Goal: Task Accomplishment & Management: Use online tool/utility

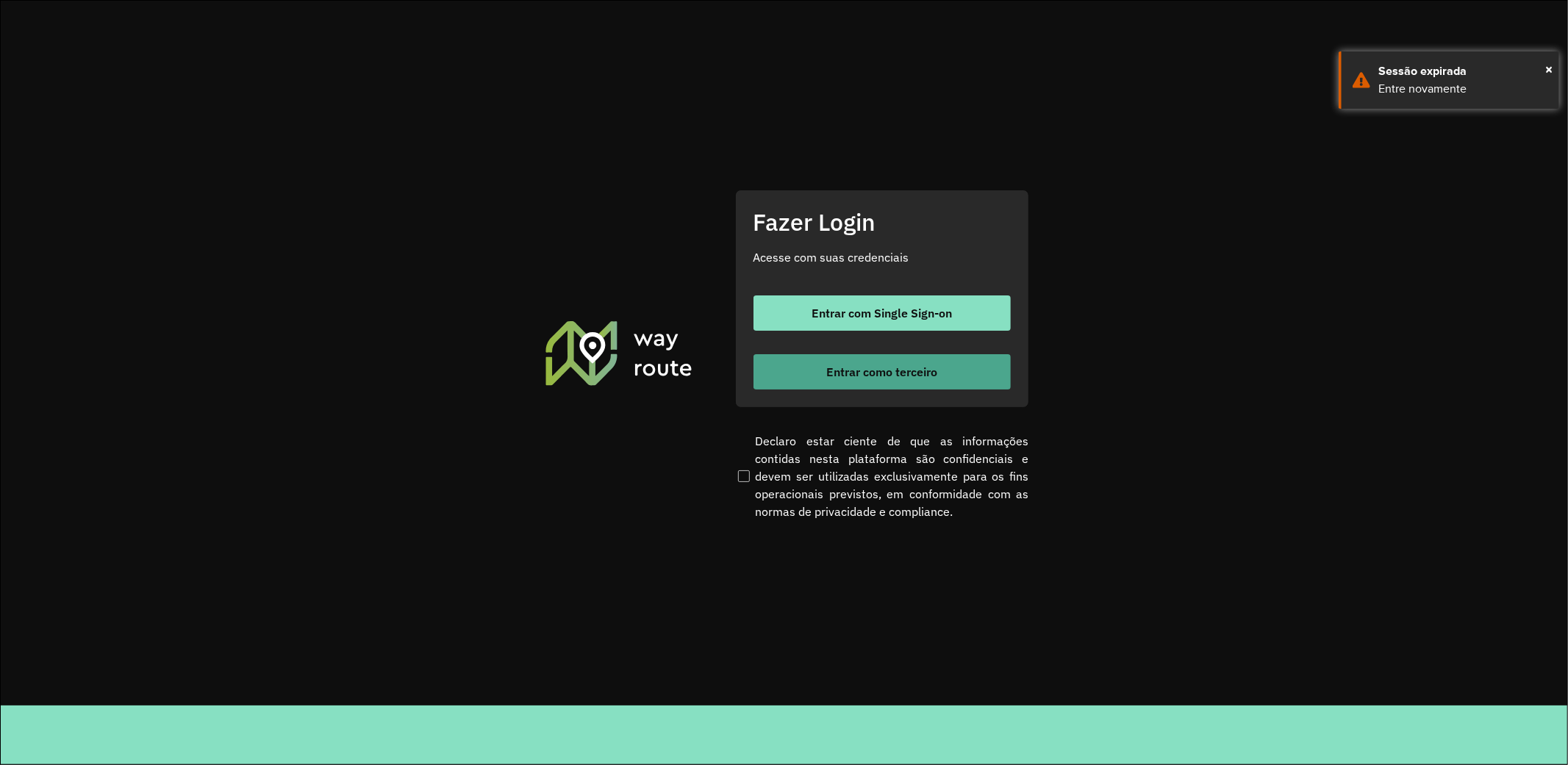
click at [871, 369] on span "Entrar como terceiro" at bounding box center [882, 371] width 111 height 12
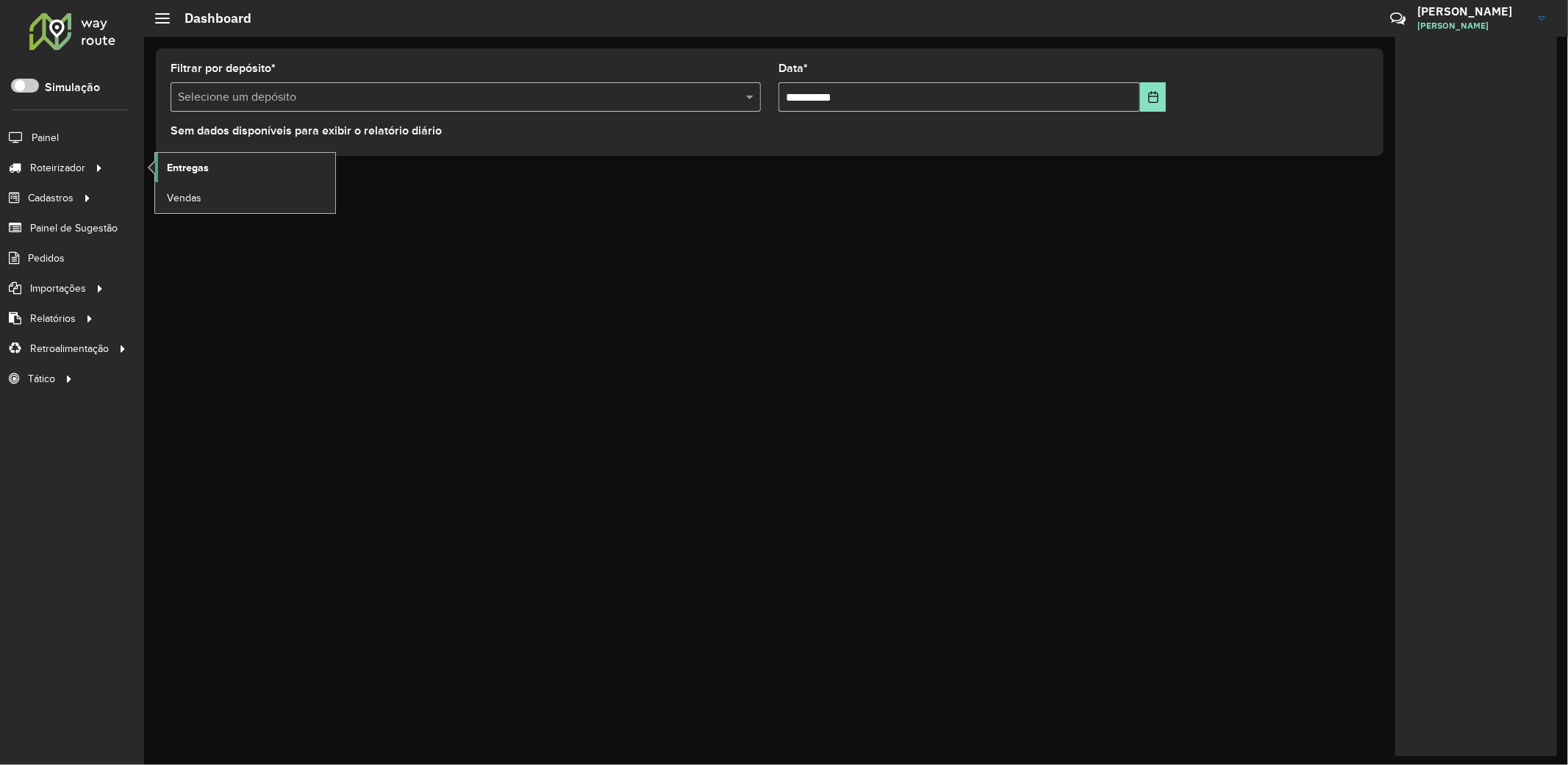
click at [208, 172] on span "Entregas" at bounding box center [187, 167] width 42 height 15
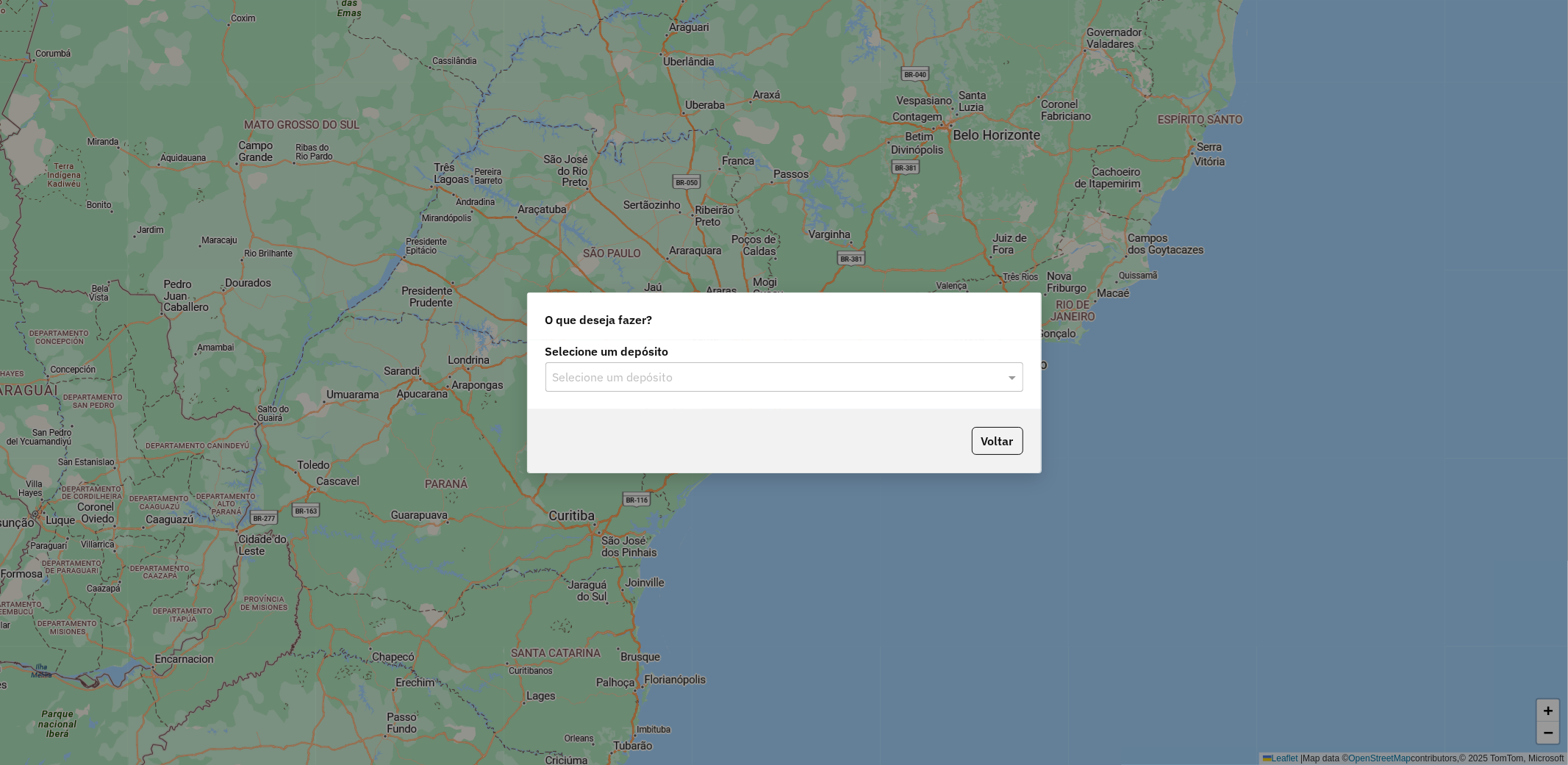
click at [800, 377] on input "text" at bounding box center [769, 377] width 434 height 17
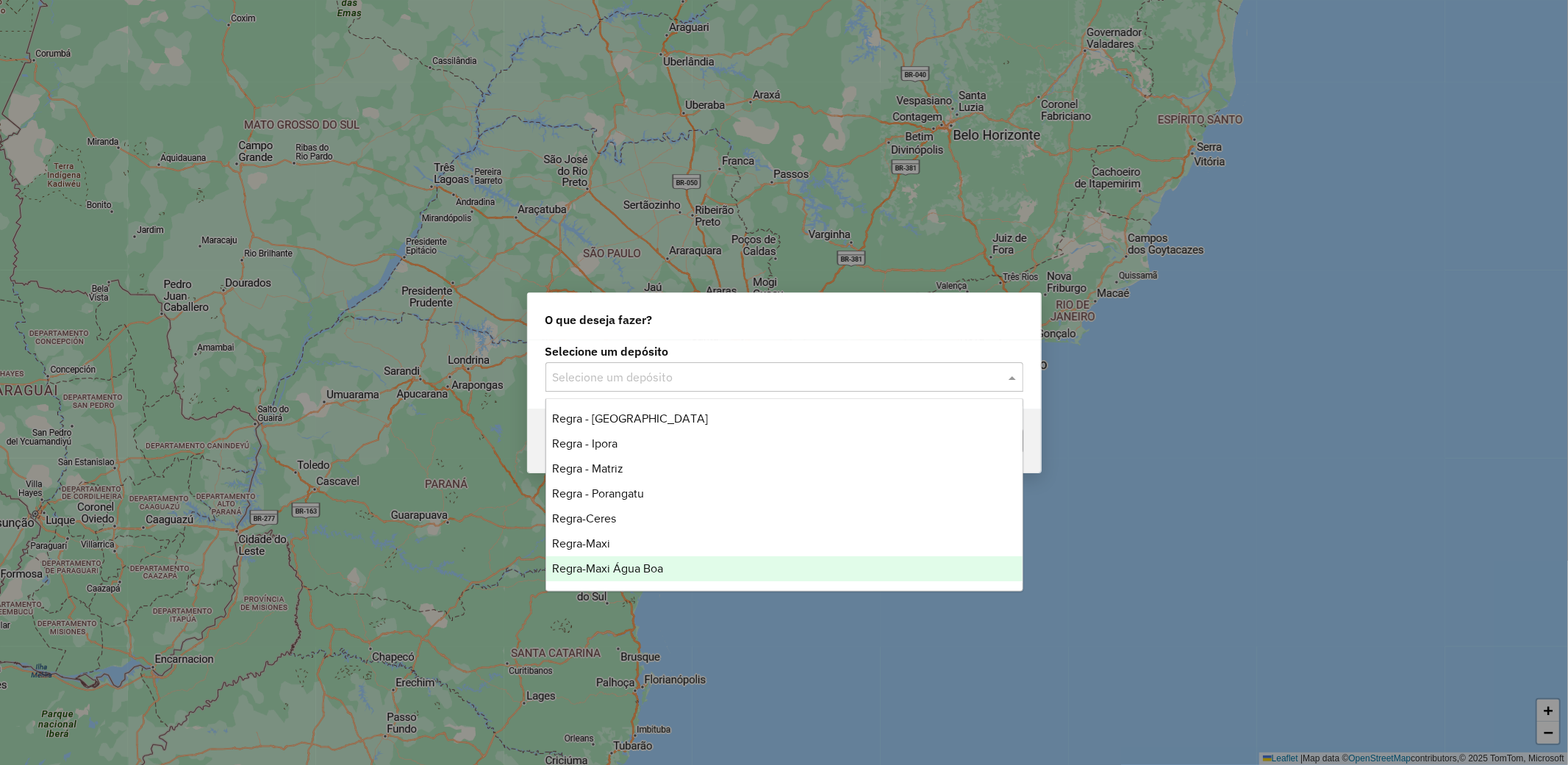
click at [665, 568] on div "Regra-Maxi Água Boa" at bounding box center [784, 568] width 476 height 25
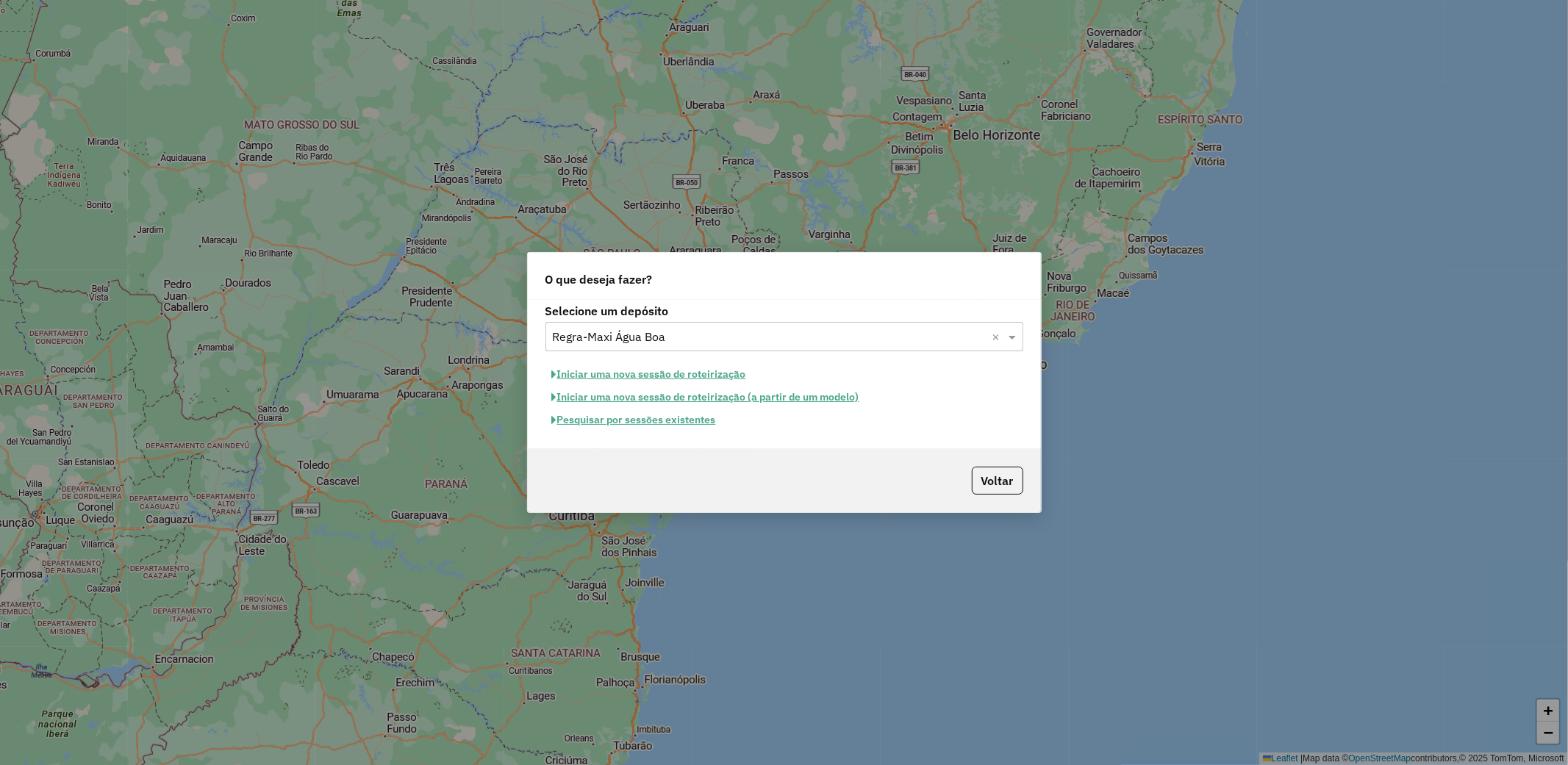
click at [681, 424] on button "Pesquisar por sessões existentes" at bounding box center [633, 419] width 177 height 23
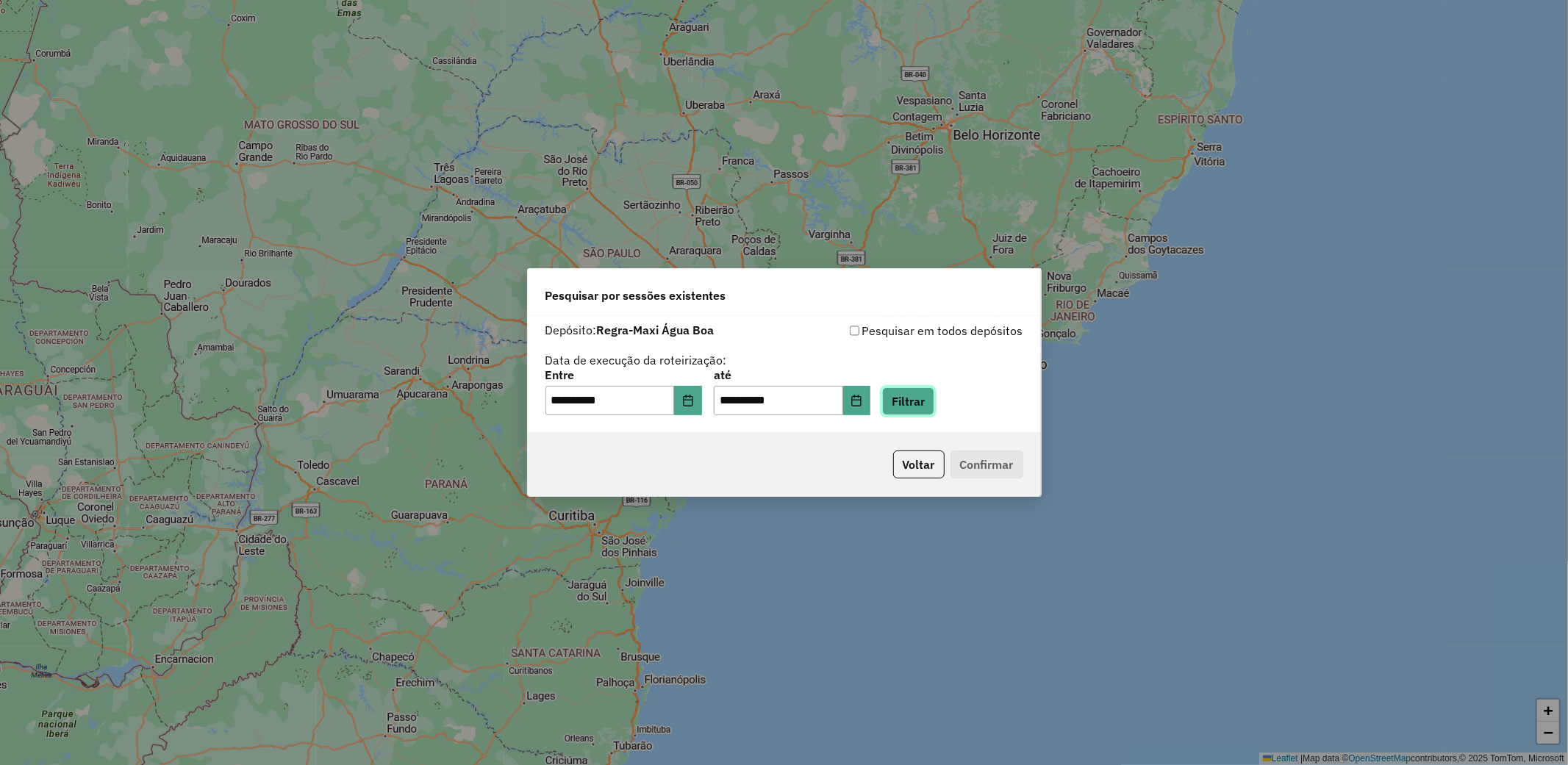
click at [935, 403] on button "Filtrar" at bounding box center [907, 401] width 52 height 28
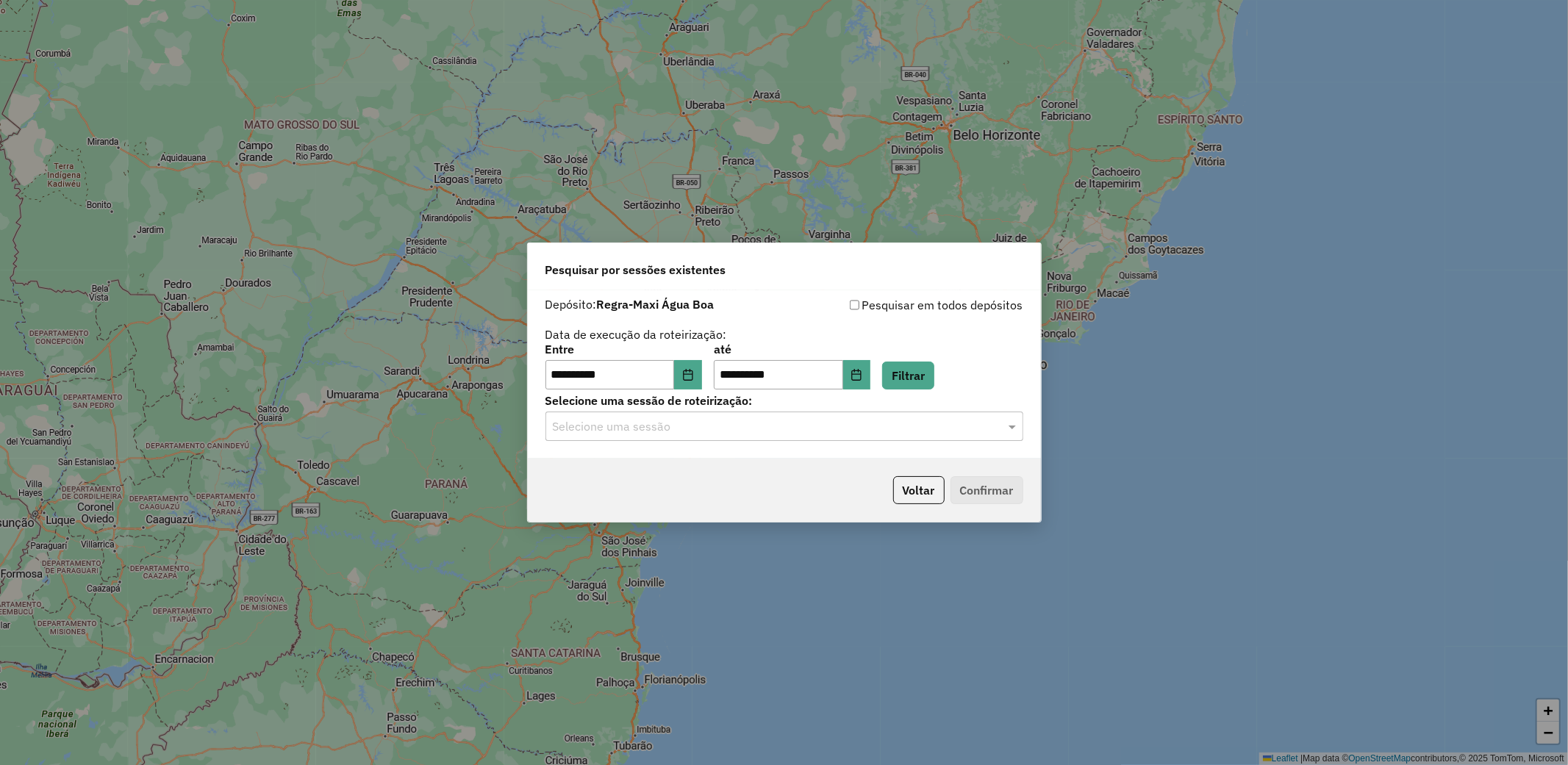
click at [957, 428] on input "text" at bounding box center [769, 427] width 434 height 17
click at [840, 476] on div "977319 - 11/08/2025 18:29 (AGUA BOA)" at bounding box center [784, 468] width 476 height 25
click at [1001, 498] on button "Confirmar" at bounding box center [986, 489] width 73 height 28
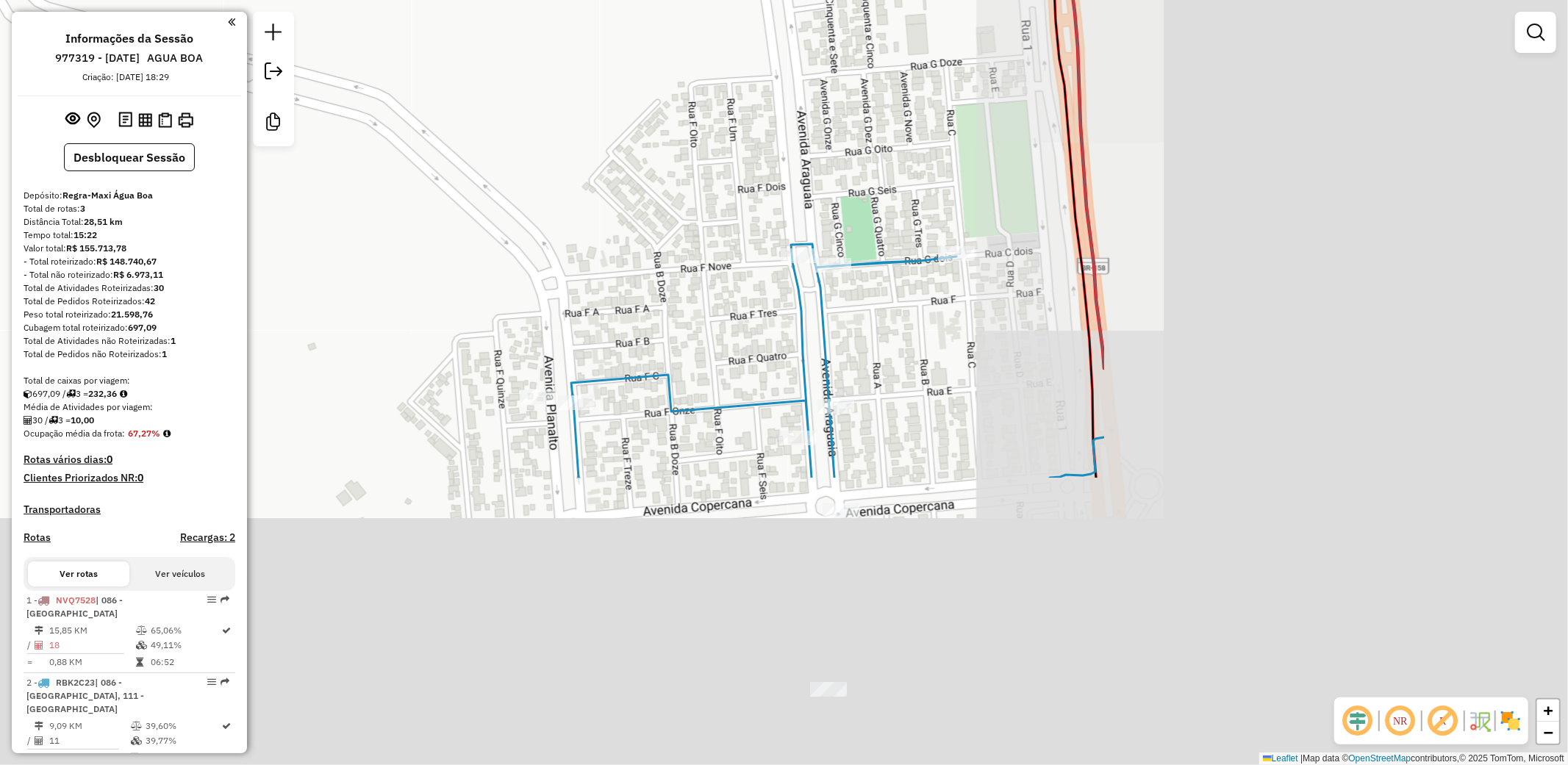
drag, startPoint x: 1259, startPoint y: 450, endPoint x: 637, endPoint y: 86, distance: 720.7
click at [637, 86] on div "Janela de atendimento Grade de atendimento Capacidade Transportadoras Veículos …" at bounding box center [784, 382] width 1568 height 765
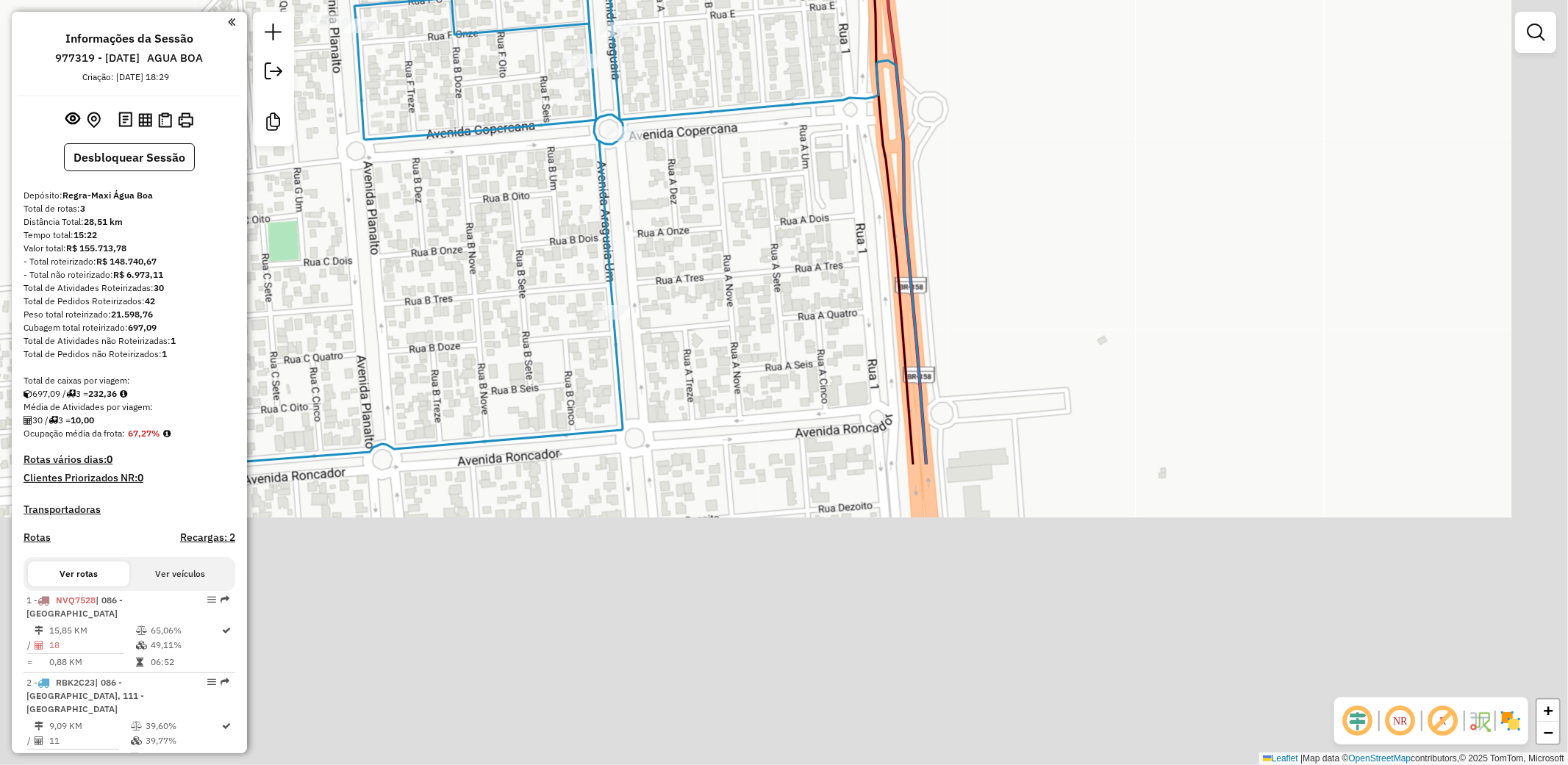
drag, startPoint x: 930, startPoint y: 402, endPoint x: 713, endPoint y: 25, distance: 435.0
click at [713, 25] on div "Janela de atendimento Grade de atendimento Capacidade Transportadoras Veículos …" at bounding box center [784, 382] width 1568 height 765
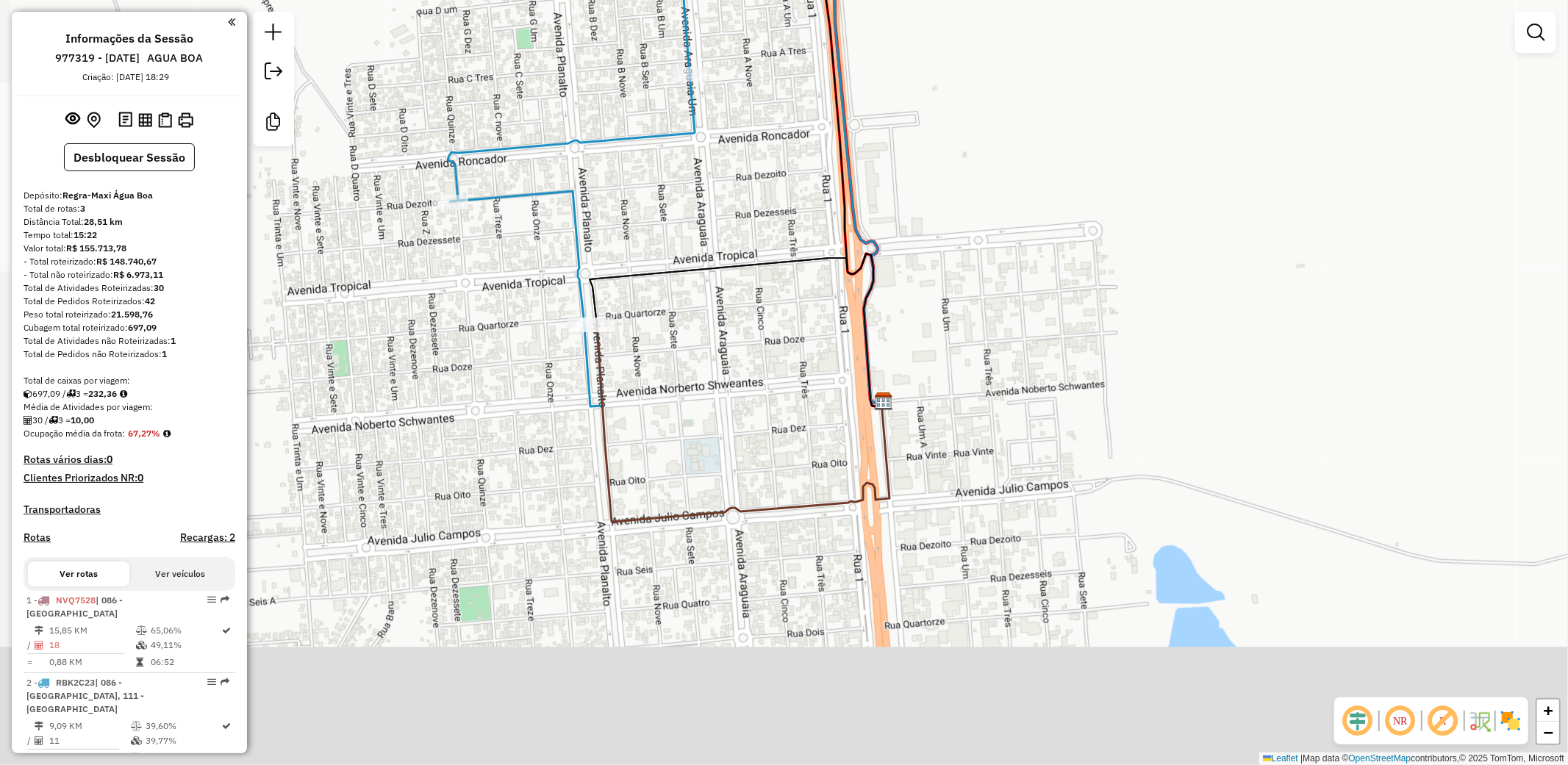
drag, startPoint x: 747, startPoint y: 508, endPoint x: 761, endPoint y: 320, distance: 188.5
click at [761, 320] on div "Janela de atendimento Grade de atendimento Capacidade Transportadoras Veículos …" at bounding box center [784, 382] width 1568 height 765
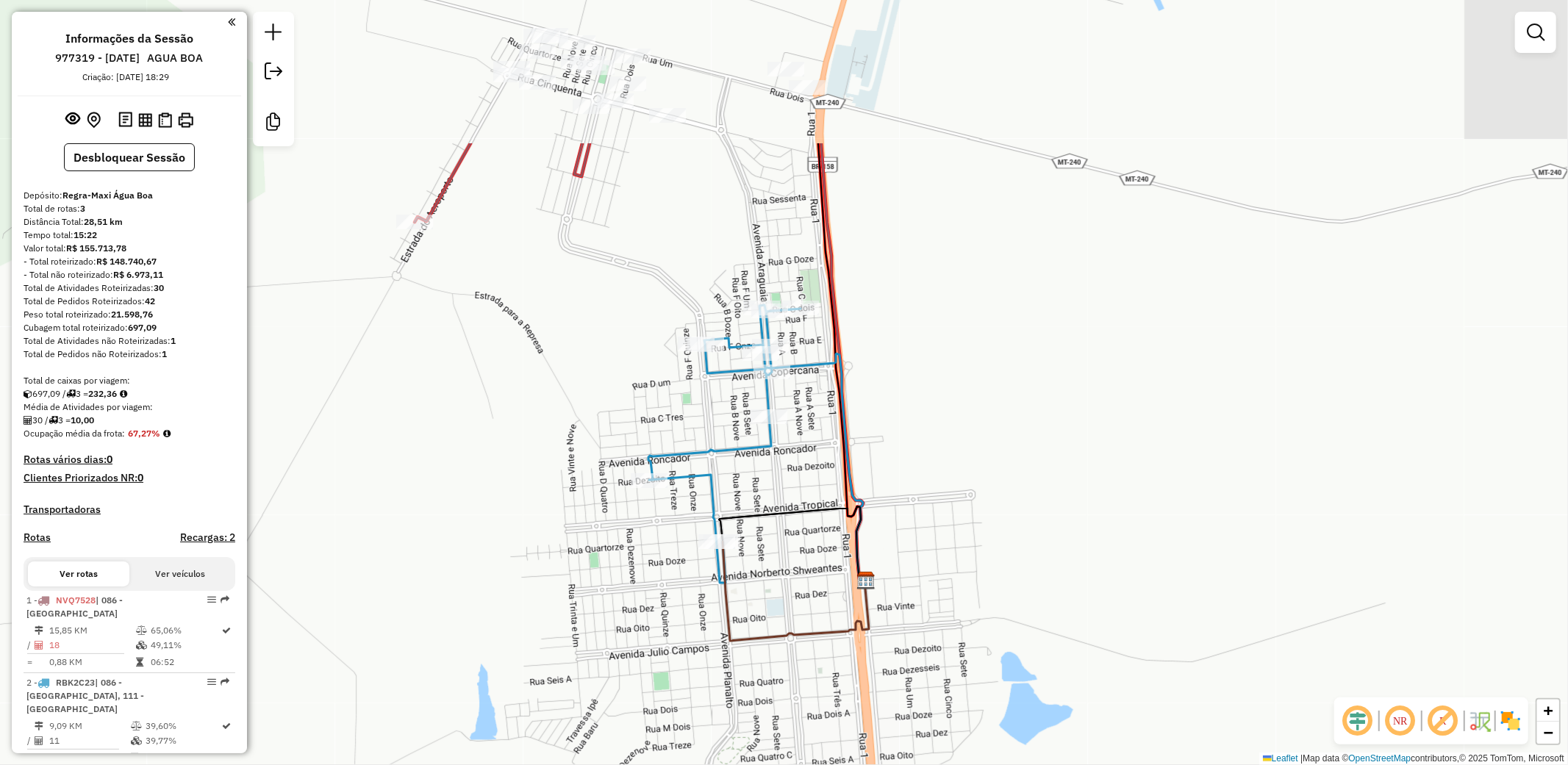
drag, startPoint x: 943, startPoint y: 203, endPoint x: 987, endPoint y: 422, distance: 223.4
click at [987, 422] on div "Janela de atendimento Grade de atendimento Capacidade Transportadoras Veículos …" at bounding box center [784, 382] width 1568 height 765
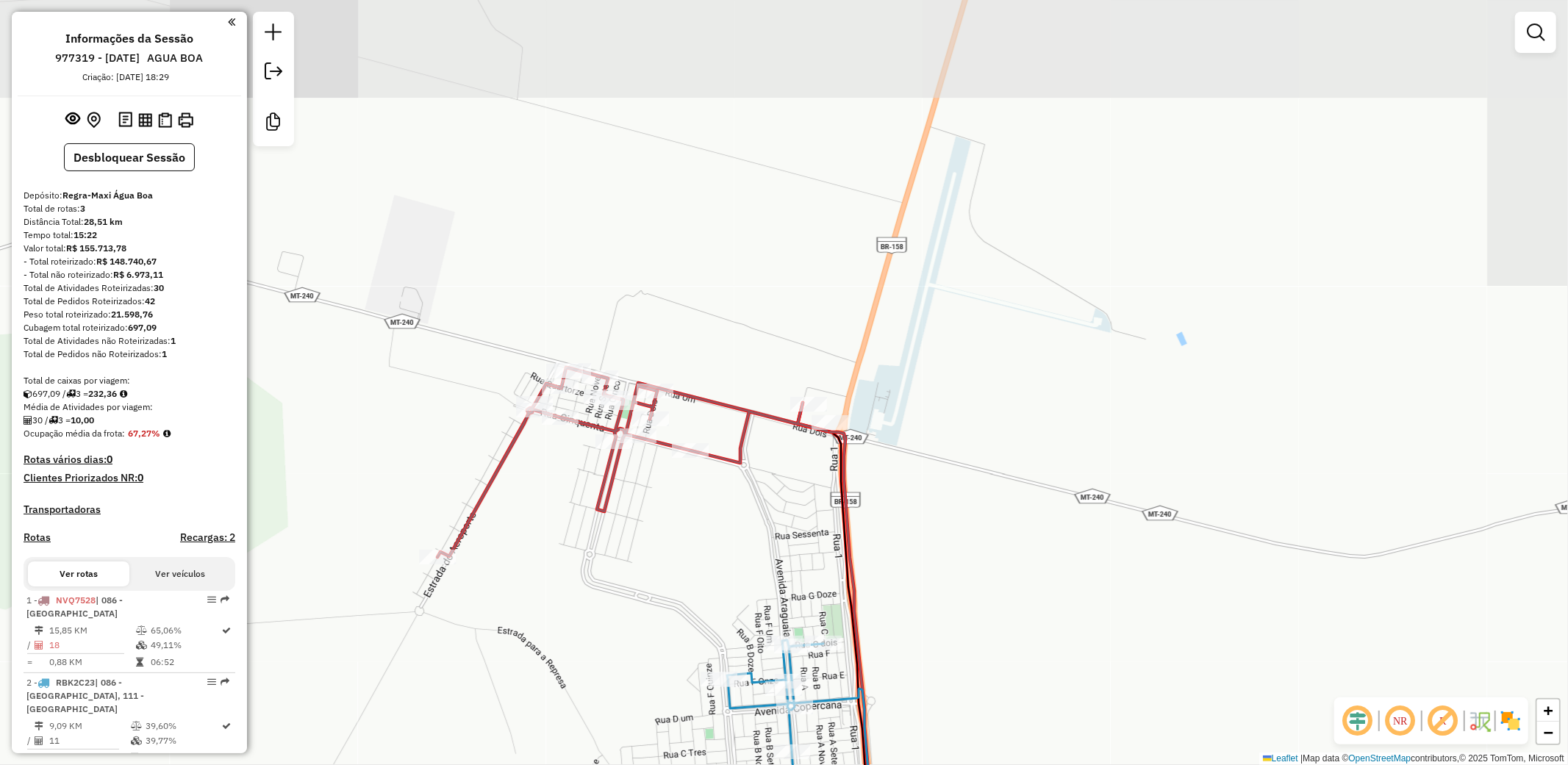
drag, startPoint x: 977, startPoint y: 317, endPoint x: 1000, endPoint y: 652, distance: 335.8
click at [1000, 652] on div "Janela de atendimento Grade de atendimento Capacidade Transportadoras Veículos …" at bounding box center [784, 382] width 1568 height 765
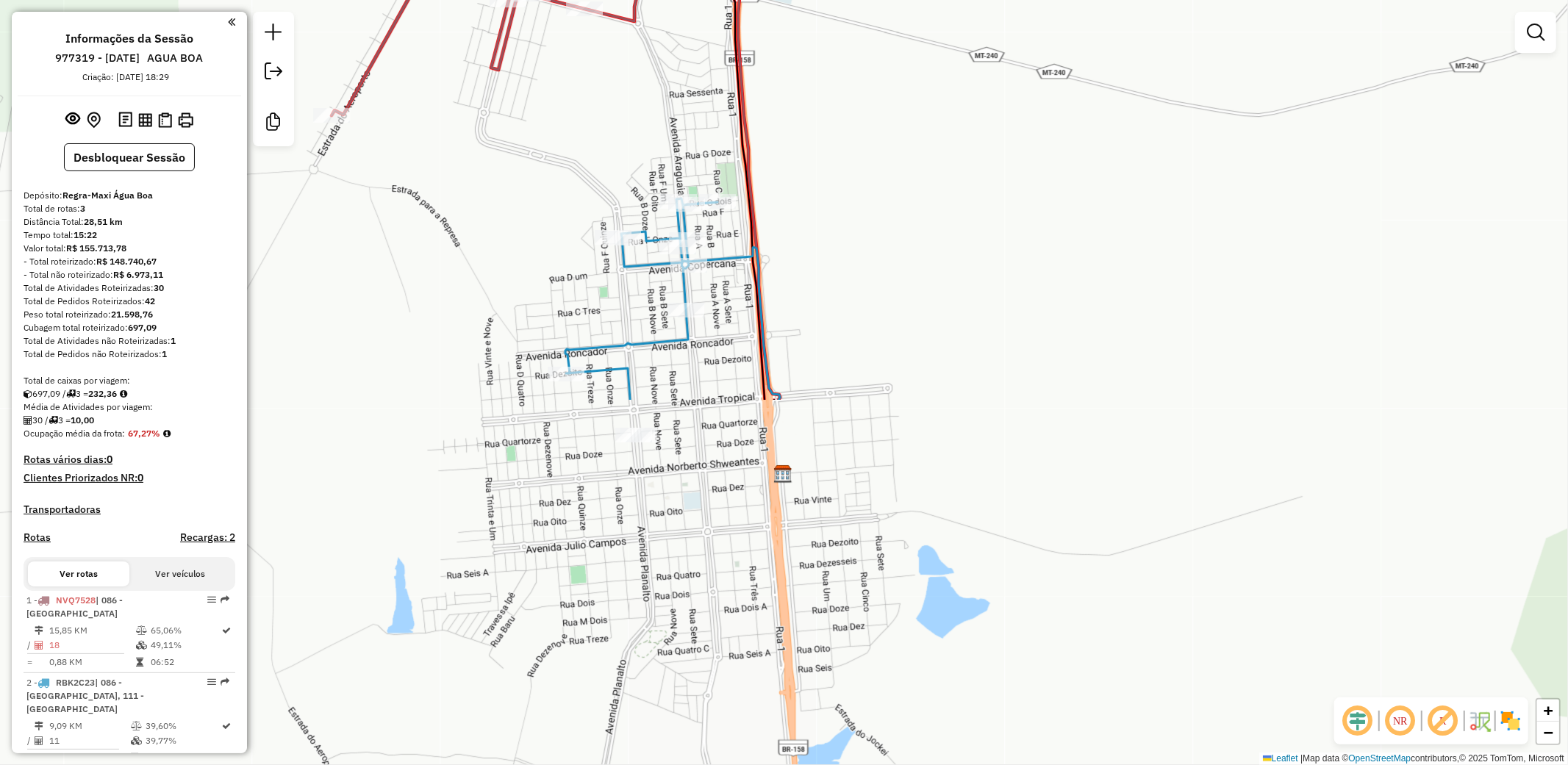
drag, startPoint x: 996, startPoint y: 639, endPoint x: 883, endPoint y: 169, distance: 483.4
click at [883, 169] on div "Janela de atendimento Grade de atendimento Capacidade Transportadoras Veículos …" at bounding box center [784, 382] width 1568 height 765
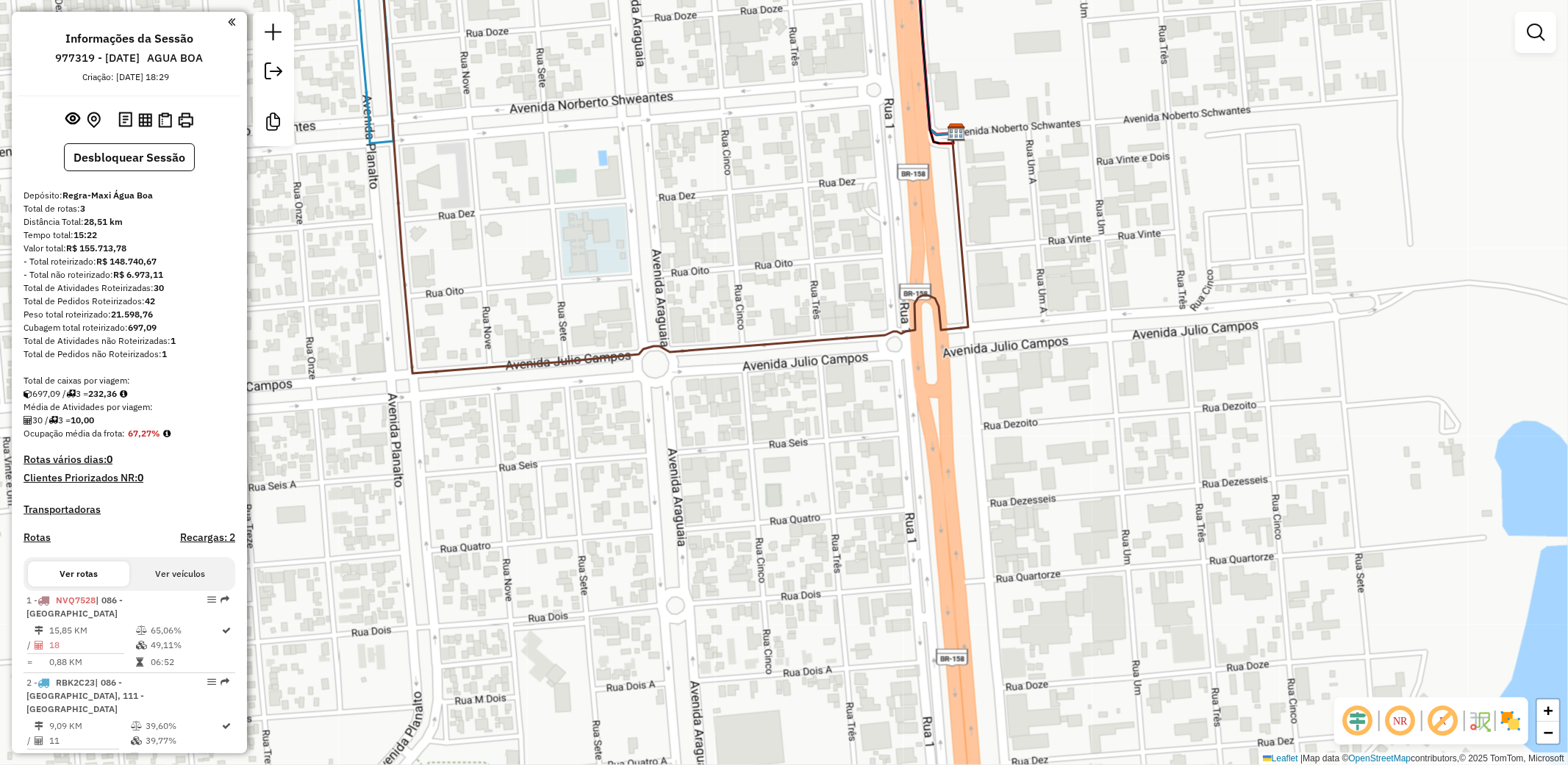
click at [914, 503] on div "Janela de atendimento Grade de atendimento Capacidade Transportadoras Veículos …" at bounding box center [784, 382] width 1568 height 765
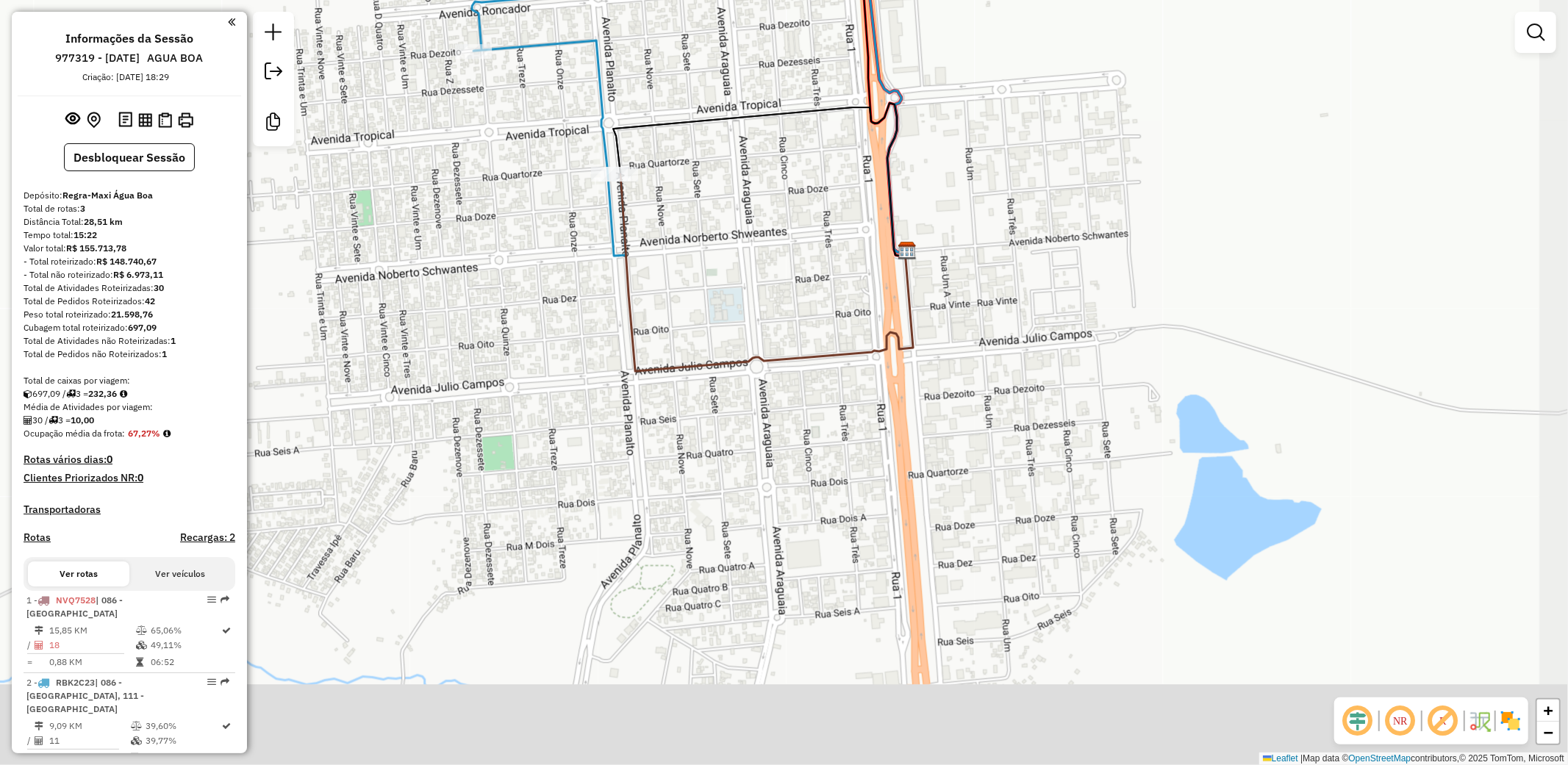
drag, startPoint x: 884, startPoint y: 524, endPoint x: 807, endPoint y: 290, distance: 246.3
click at [807, 290] on div "Janela de atendimento Grade de atendimento Capacidade Transportadoras Veículos …" at bounding box center [784, 382] width 1568 height 765
